Goal: Task Accomplishment & Management: Manage account settings

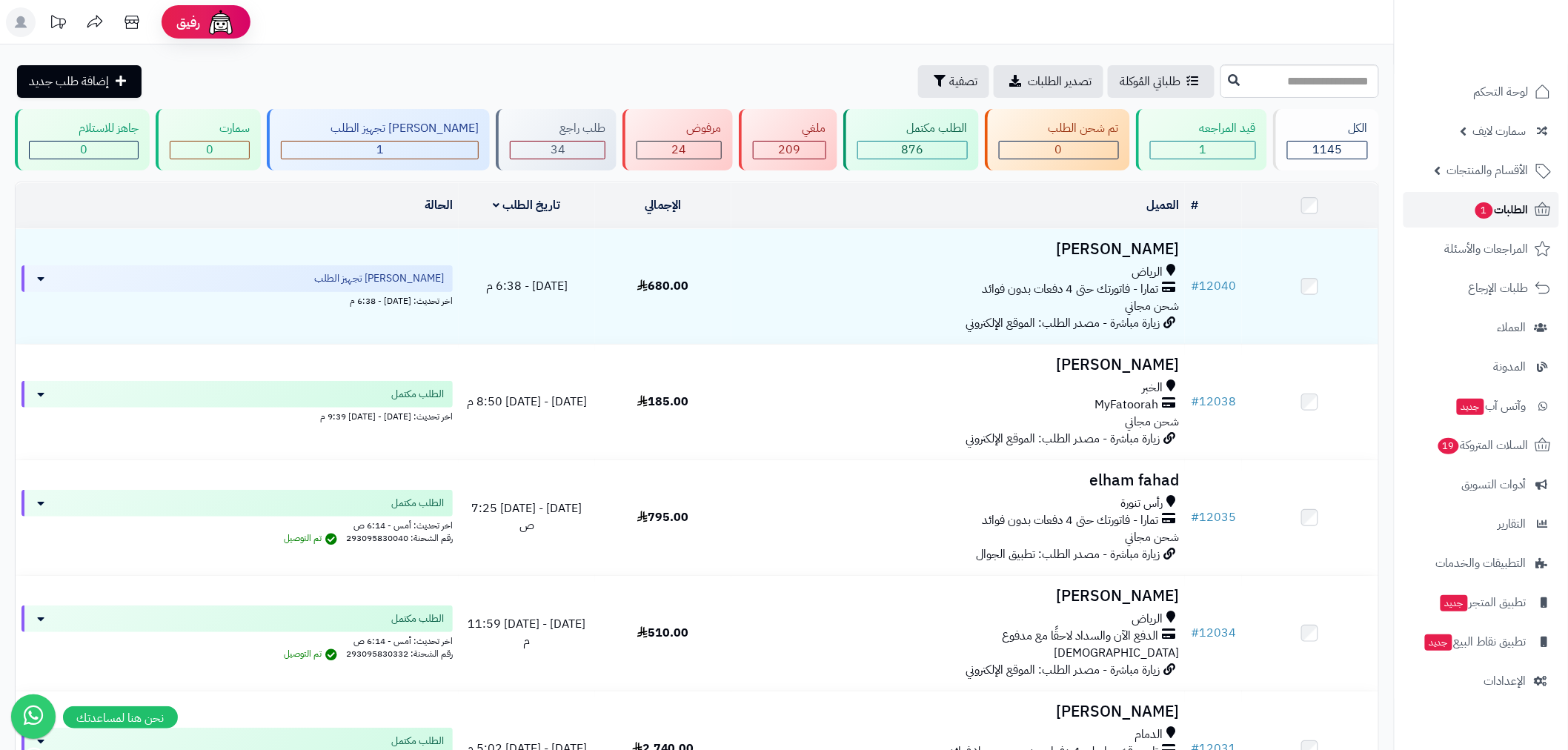
click at [1490, 209] on span "1" at bounding box center [1484, 211] width 18 height 16
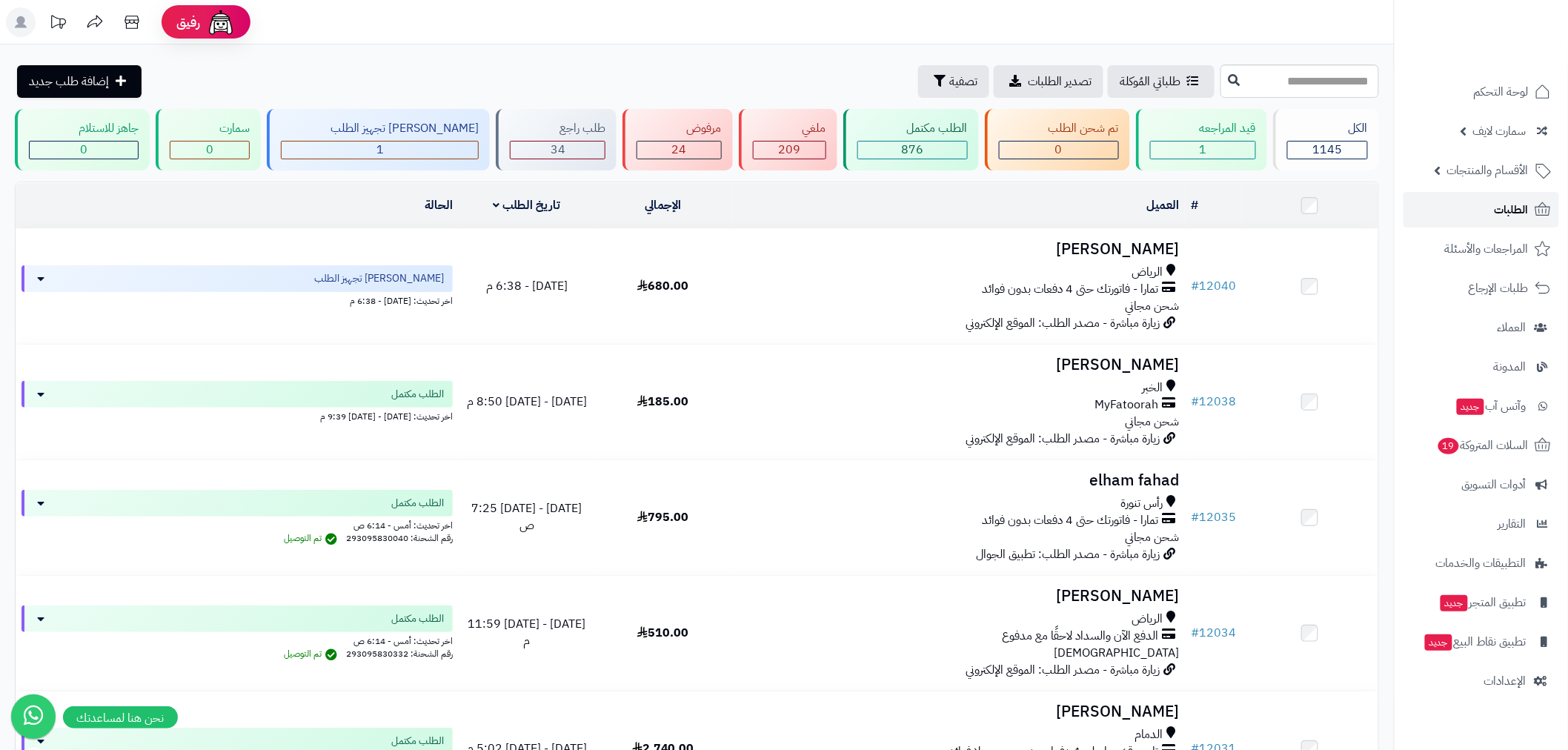
click at [1487, 208] on link "الطلبات" at bounding box center [1481, 210] width 156 height 36
click at [1524, 217] on span "الطلبات" at bounding box center [1511, 210] width 34 height 21
click at [1491, 197] on link "الطلبات" at bounding box center [1481, 210] width 156 height 36
click at [1468, 213] on link "الطلبات" at bounding box center [1481, 210] width 156 height 36
click at [1484, 204] on link "الطلبات" at bounding box center [1481, 210] width 156 height 36
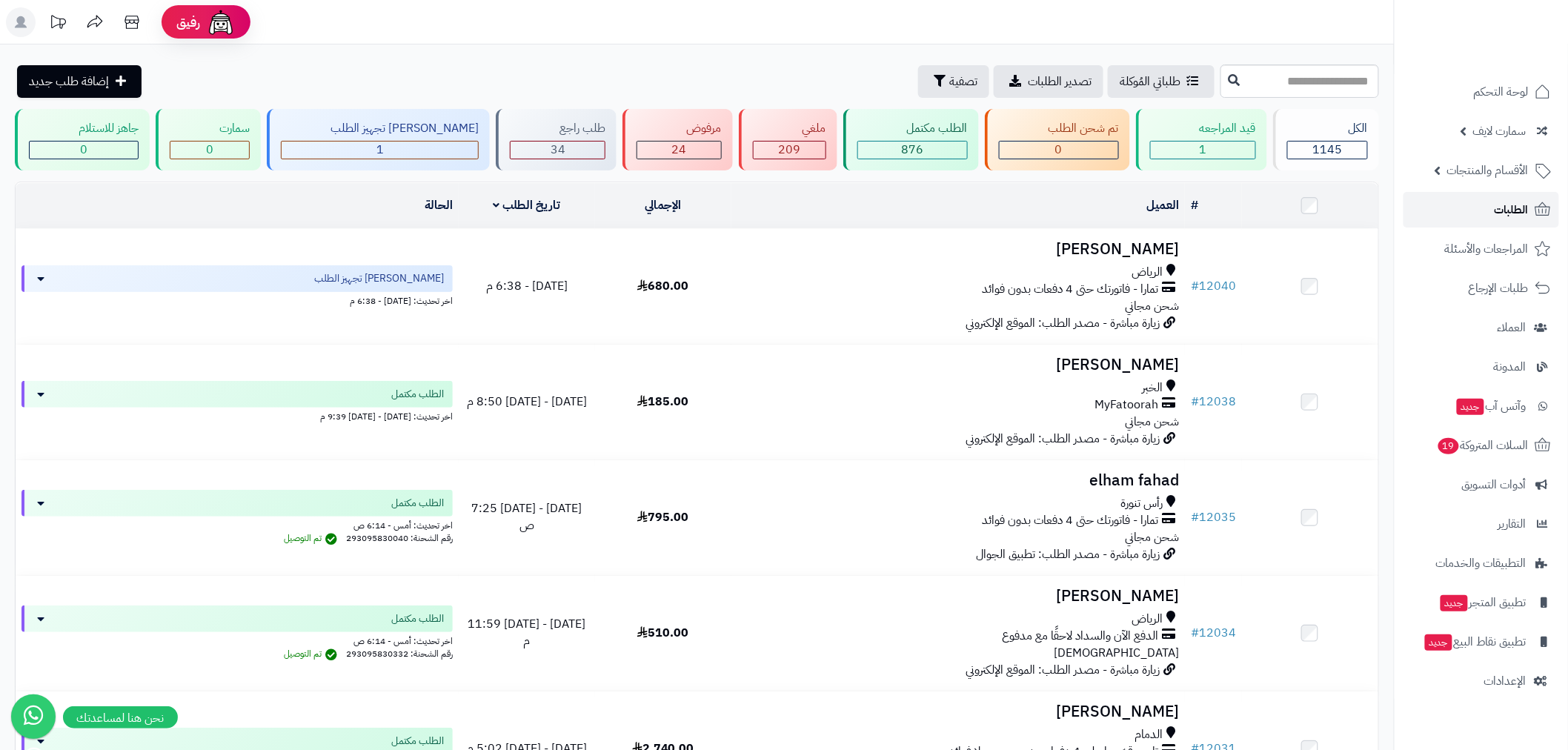
click at [1491, 213] on link "الطلبات" at bounding box center [1481, 210] width 156 height 36
